Goal: Information Seeking & Learning: Check status

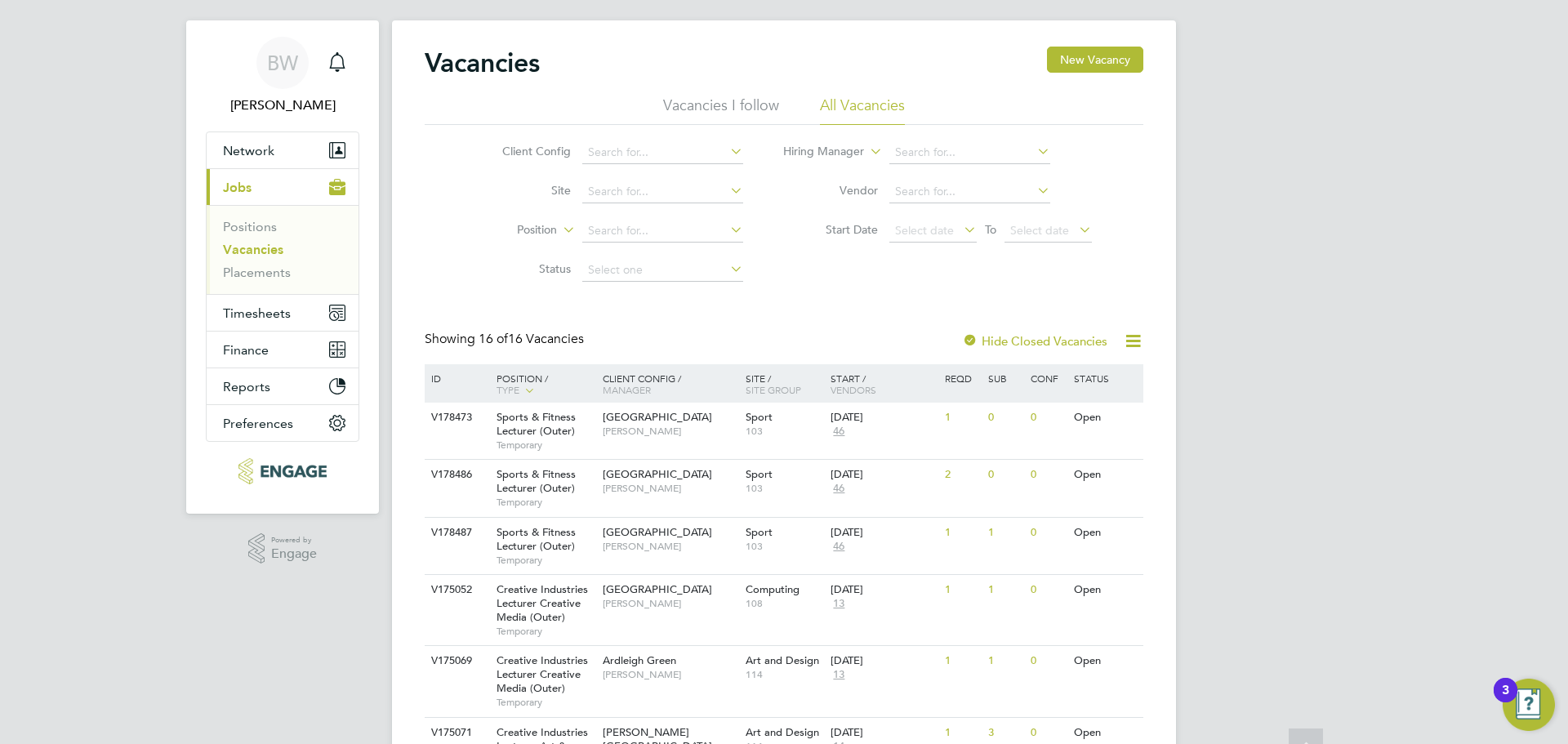
scroll to position [11, 0]
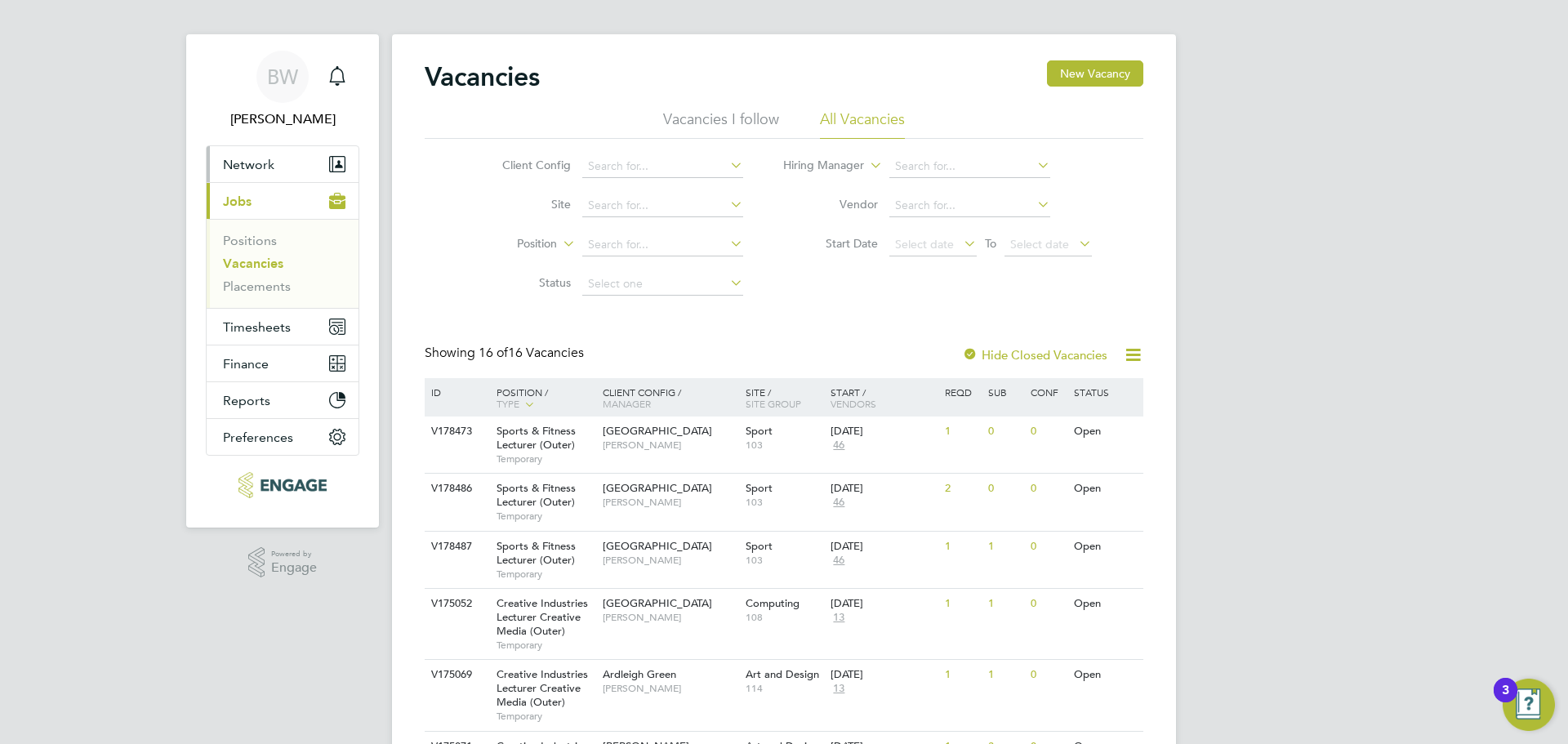
click at [266, 161] on span "Network" at bounding box center [249, 164] width 51 height 15
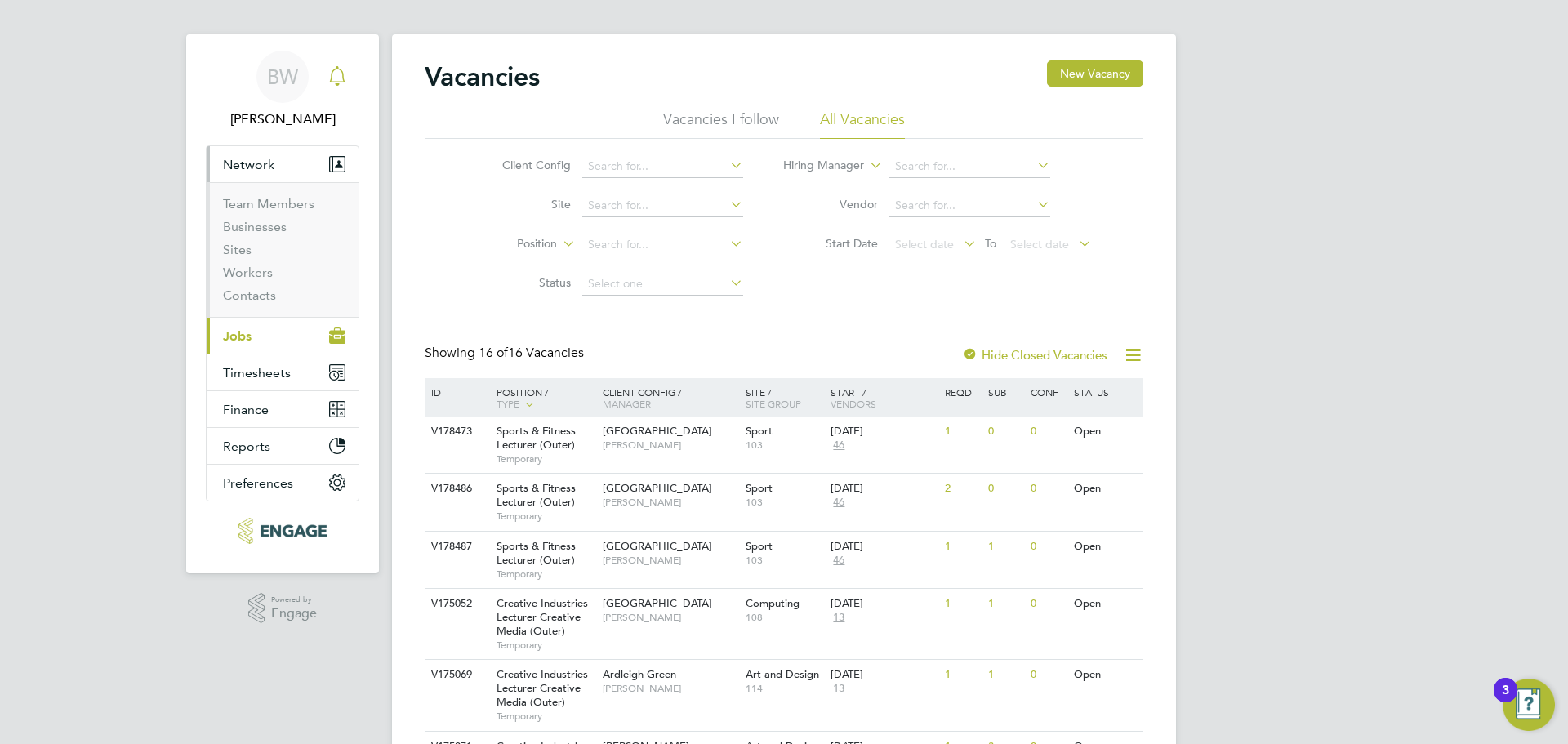
click at [340, 68] on icon "Main navigation" at bounding box center [336, 76] width 20 height 20
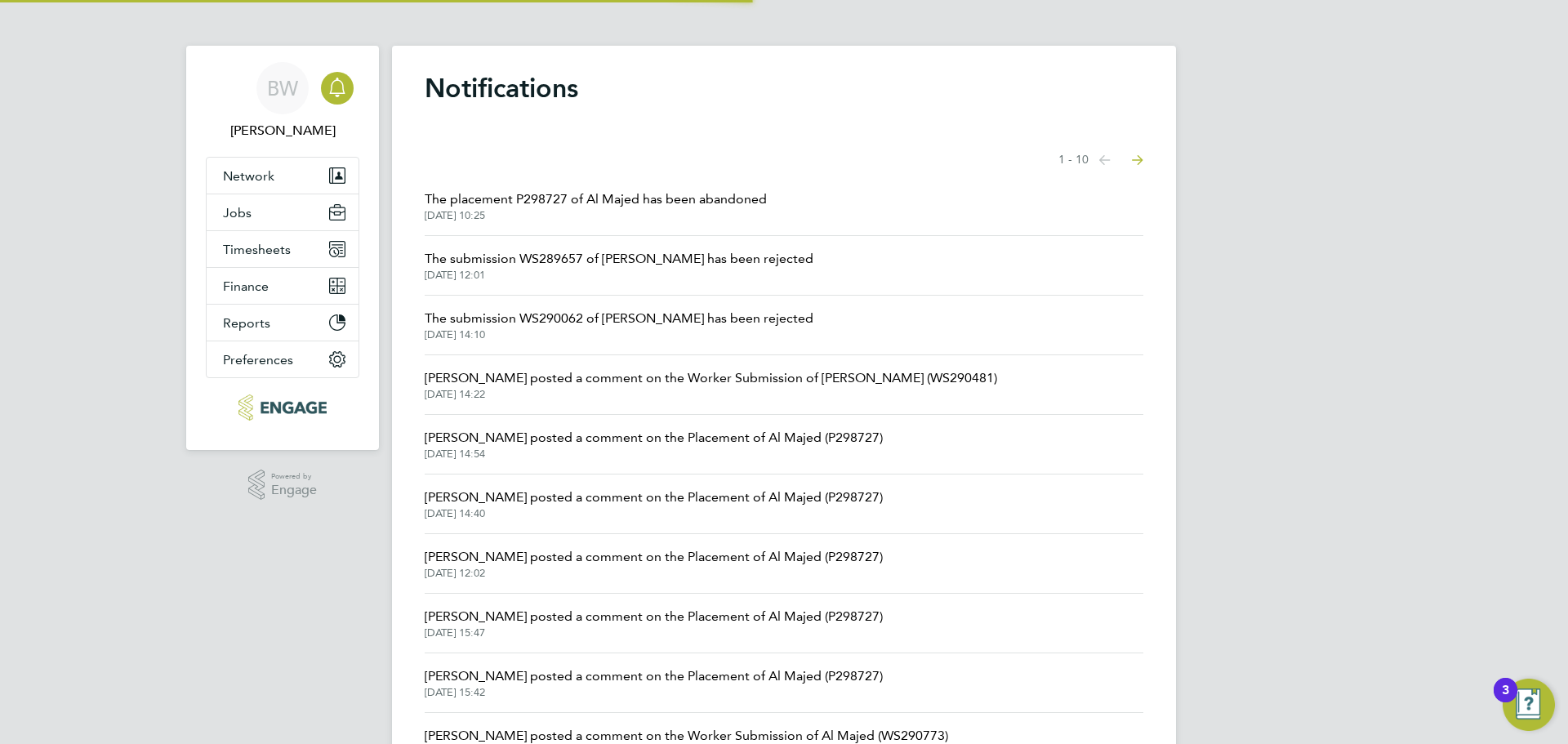
click at [622, 195] on span "The placement P298727 of Al Majed has been abandoned" at bounding box center [595, 199] width 342 height 20
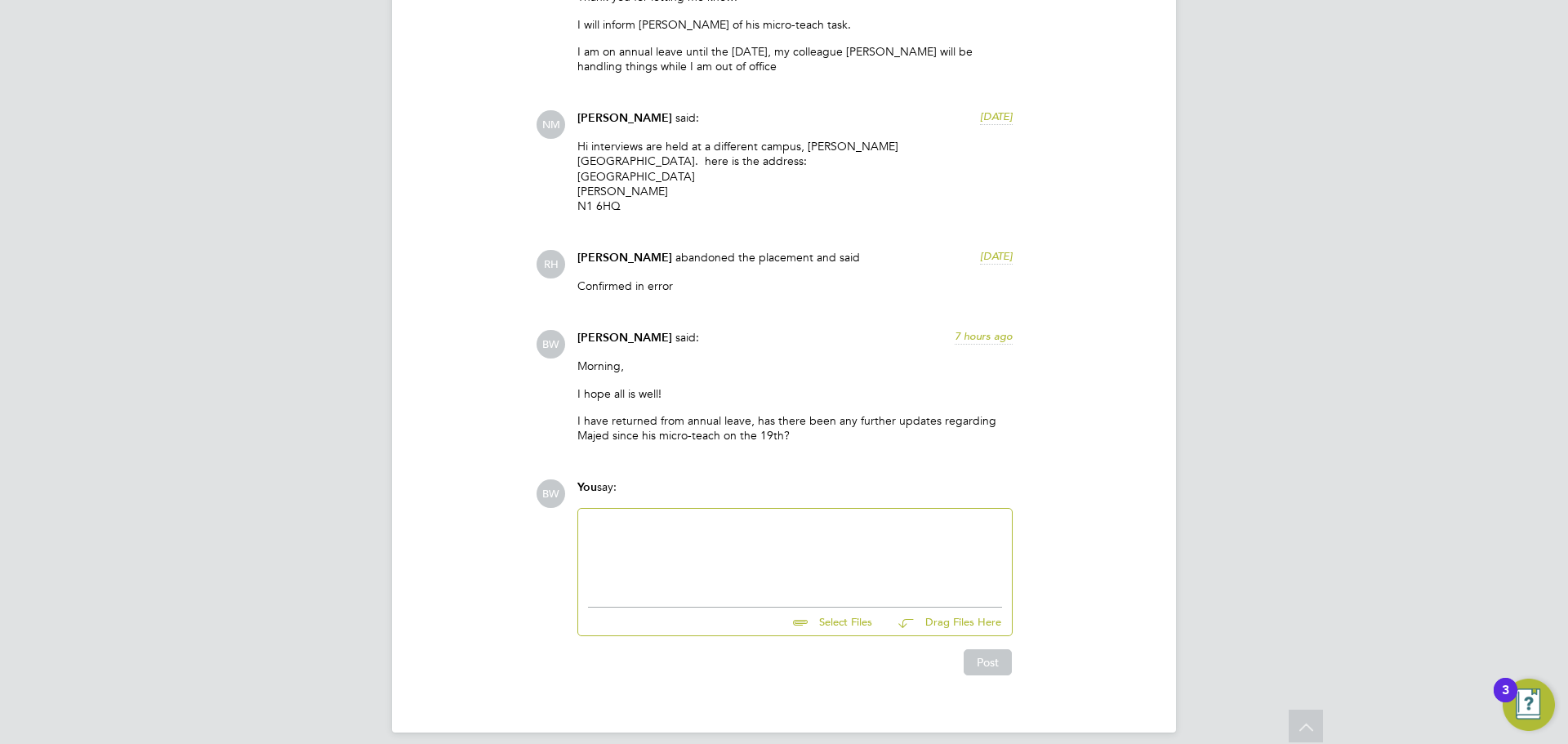
click at [706, 547] on div at bounding box center [795, 554] width 414 height 70
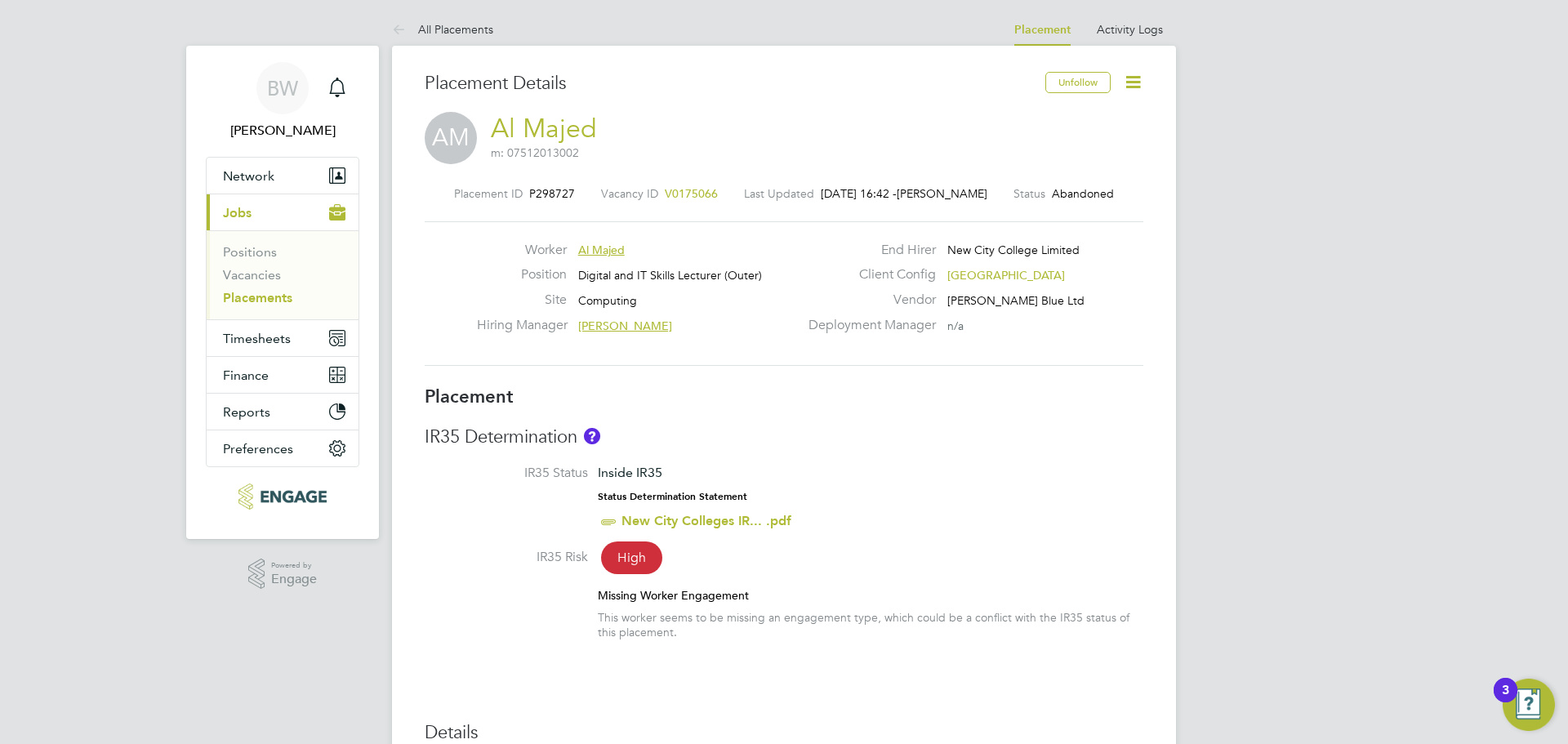
click at [1135, 81] on icon at bounding box center [1133, 82] width 21 height 21
click at [267, 274] on link "Vacancies" at bounding box center [251, 274] width 58 height 15
